Goal: Use online tool/utility: Utilize a website feature to perform a specific function

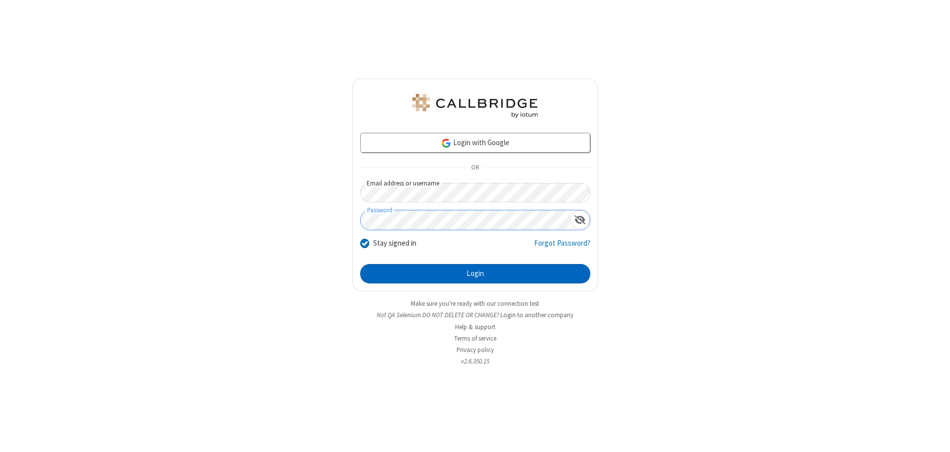
click at [475, 273] on button "Login" at bounding box center [475, 274] width 230 height 20
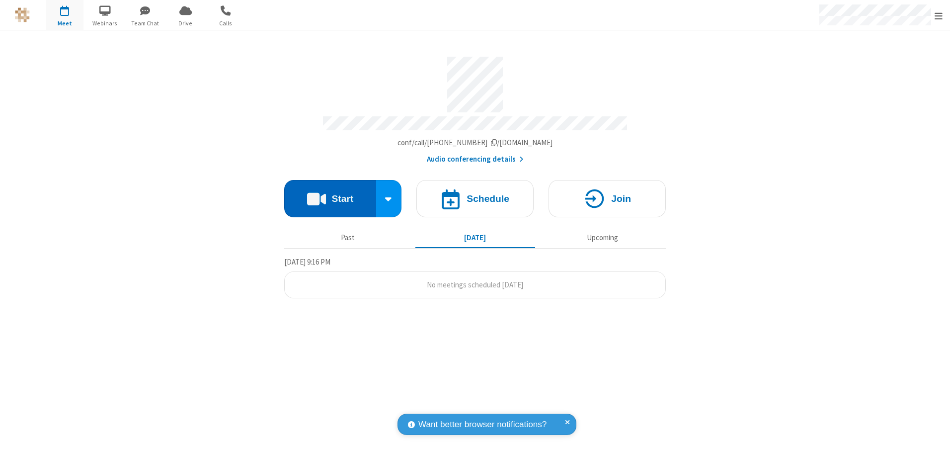
click at [330, 195] on button "Start" at bounding box center [330, 198] width 92 height 37
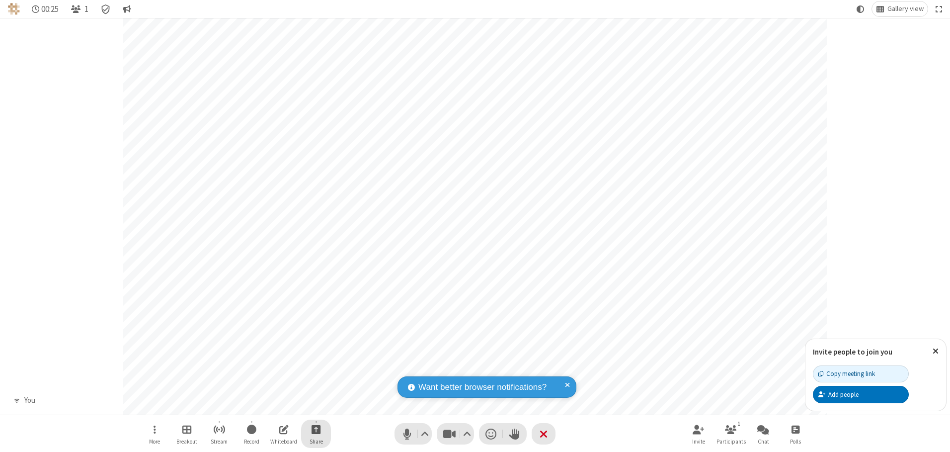
click at [316, 429] on span "Start sharing" at bounding box center [316, 429] width 9 height 12
click at [276, 405] on span "Share my screen" at bounding box center [275, 405] width 11 height 8
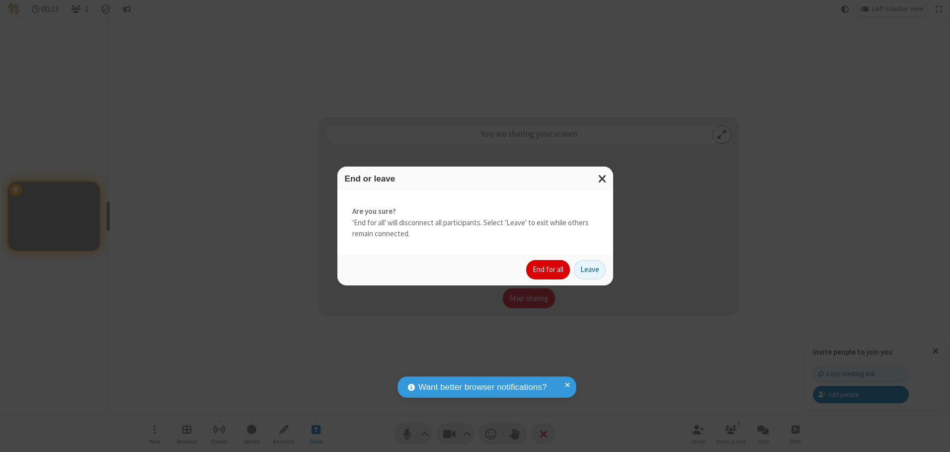
click at [549, 269] on button "End for all" at bounding box center [548, 270] width 44 height 20
